Goal: Task Accomplishment & Management: Complete application form

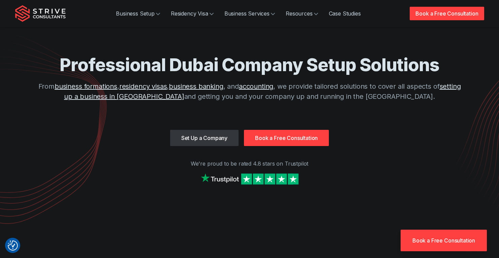
click at [274, 140] on link "Book a Free Consultation" at bounding box center [286, 138] width 85 height 16
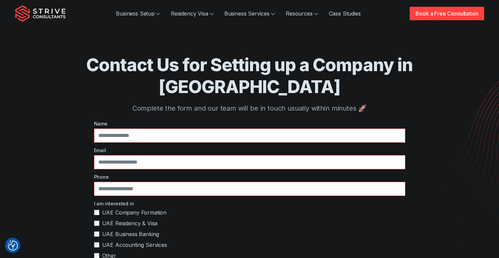
click at [207, 123] on div "Name Email Phone I am interested in UAE Company Formation UAE Residency & Visa …" at bounding box center [249, 229] width 311 height 219
click at [205, 128] on input "text" at bounding box center [249, 135] width 311 height 14
click at [158, 128] on input "text" at bounding box center [249, 135] width 311 height 14
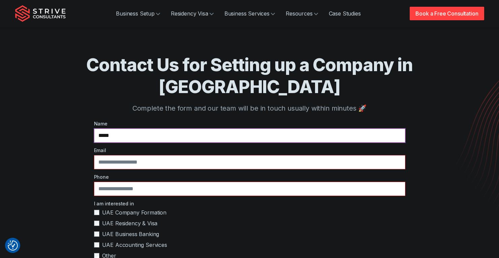
type input "*****"
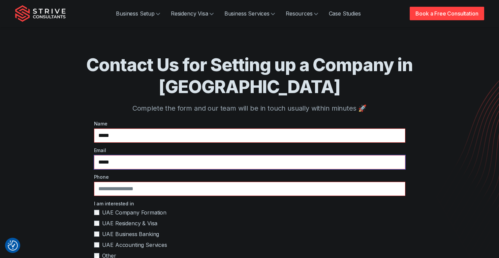
type input "**********"
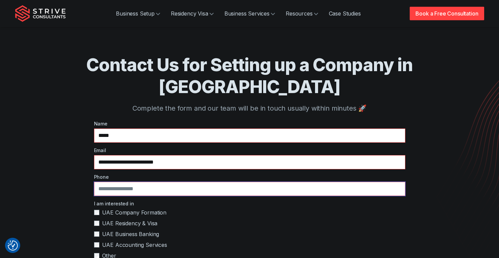
click at [147, 182] on input "tel" at bounding box center [249, 189] width 311 height 14
type input "**********"
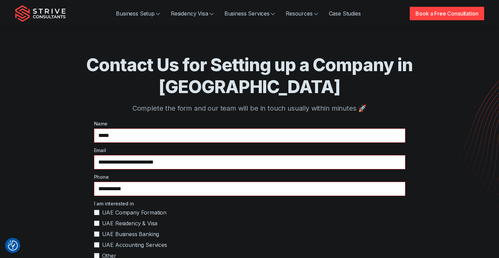
click at [133, 208] on span "UAE Company Formation" at bounding box center [134, 212] width 65 height 8
click at [129, 200] on div "I am interested in UAE Company Formation UAE Residency & Visa UAE Business Bank…" at bounding box center [249, 231] width 311 height 62
click at [127, 219] on span "UAE Residency & Visa" at bounding box center [130, 223] width 56 height 8
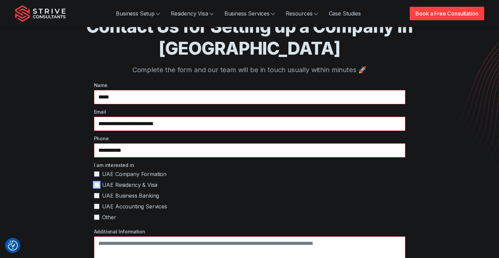
scroll to position [121, 0]
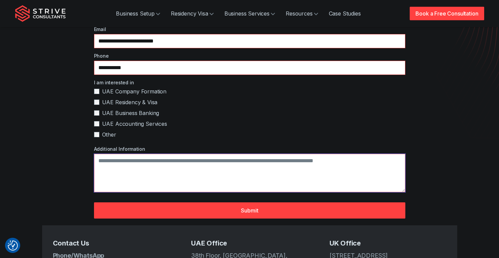
click at [139, 160] on textarea "Additional Information" at bounding box center [249, 173] width 311 height 38
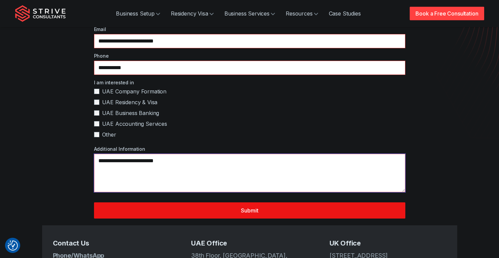
type textarea "**********"
click at [216, 202] on button "Submit" at bounding box center [249, 210] width 311 height 16
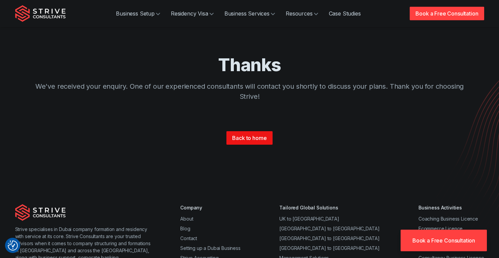
click at [242, 135] on link "Back to home" at bounding box center [249, 137] width 46 height 13
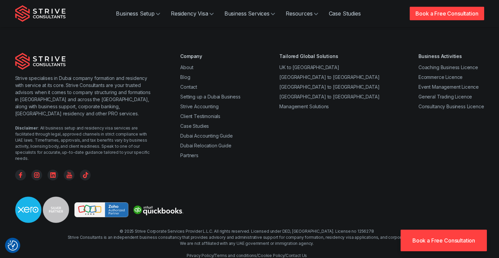
scroll to position [2639, 0]
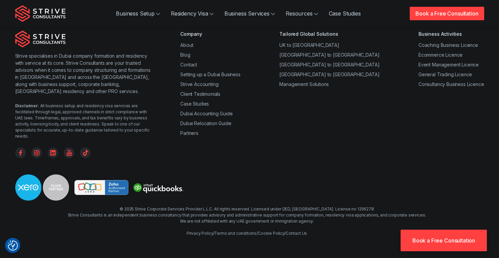
click at [191, 231] on link "Privacy Policy" at bounding box center [200, 232] width 27 height 5
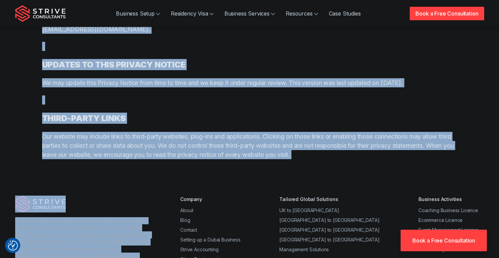
scroll to position [3367, 0]
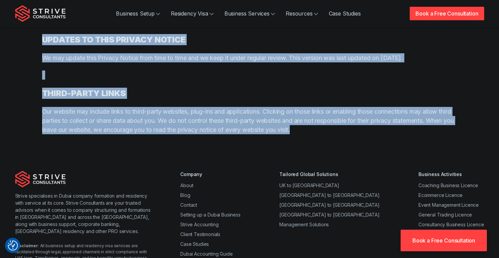
drag, startPoint x: 41, startPoint y: 115, endPoint x: 333, endPoint y: 121, distance: 292.1
copy div "This Privacy Policy sets out how we at STRIVEDUBAI.COM use, protect and share t…"
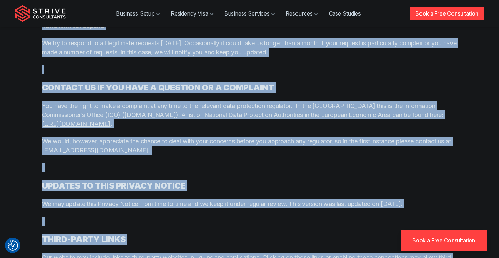
scroll to position [3197, 0]
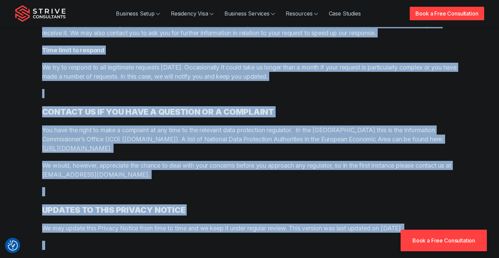
click at [225, 125] on p "You have the right to make a complaint at any time to the relevant data protect…" at bounding box center [249, 138] width 415 height 27
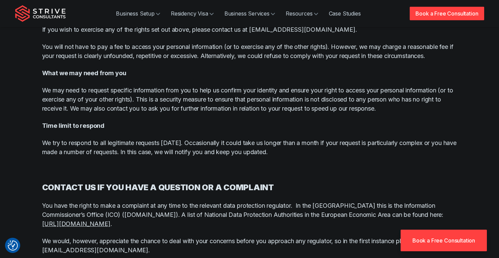
scroll to position [3483, 0]
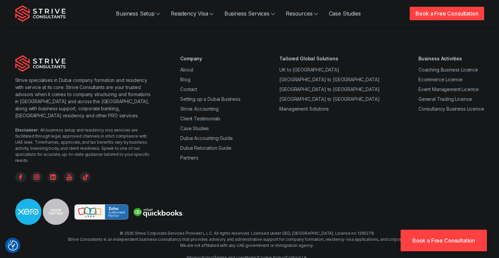
click at [266, 255] on link "Cookie Policy" at bounding box center [271, 257] width 27 height 5
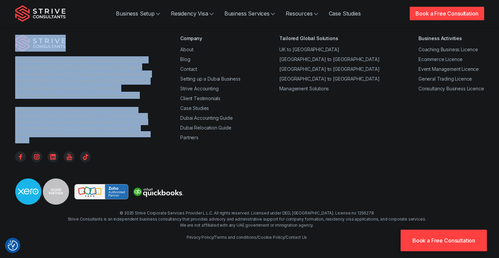
scroll to position [578, 0]
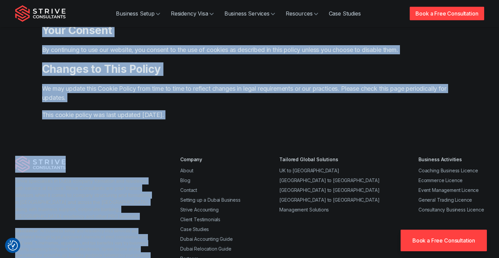
drag, startPoint x: 45, startPoint y: 121, endPoint x: 202, endPoint y: 125, distance: 157.7
copy div "Our website uses cookies to distinguish you from other users of our website. Wh…"
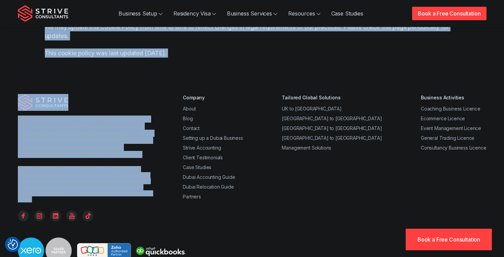
scroll to position [700, 0]
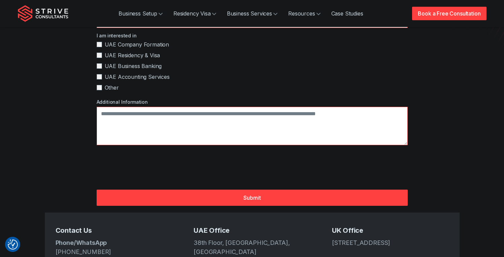
scroll to position [169, 0]
